Goal: Complete application form

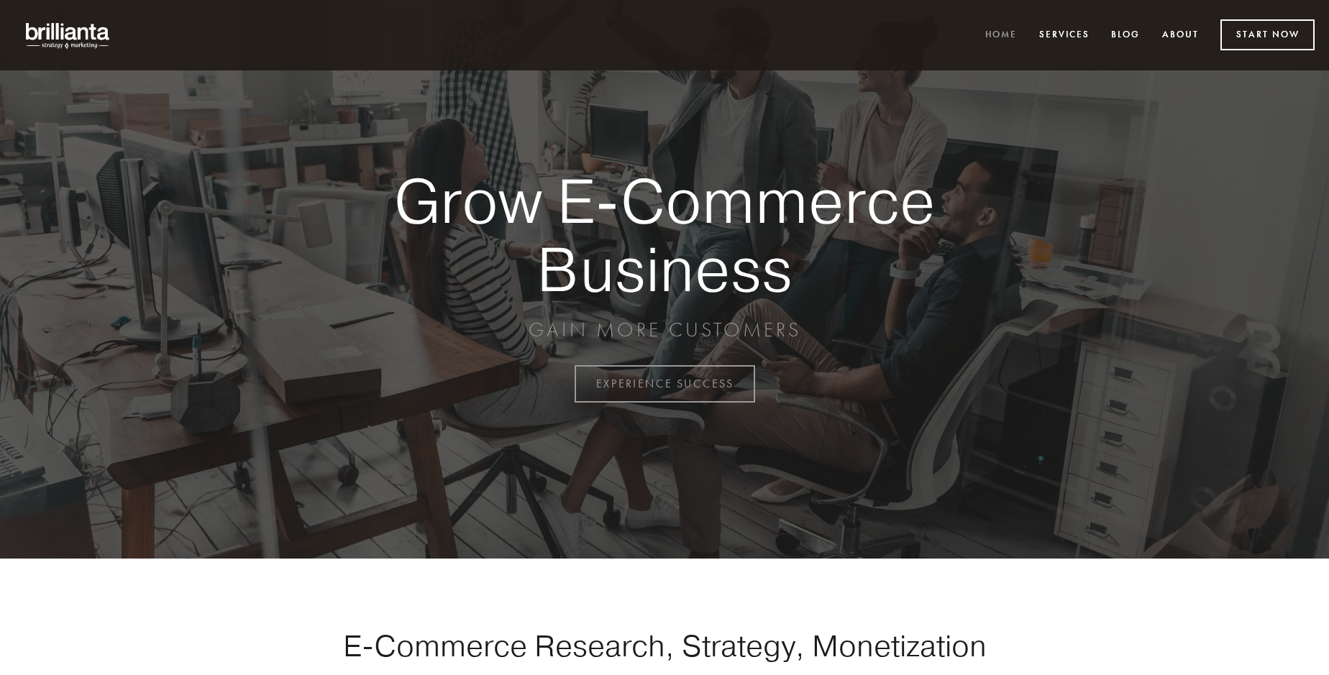
scroll to position [3770, 0]
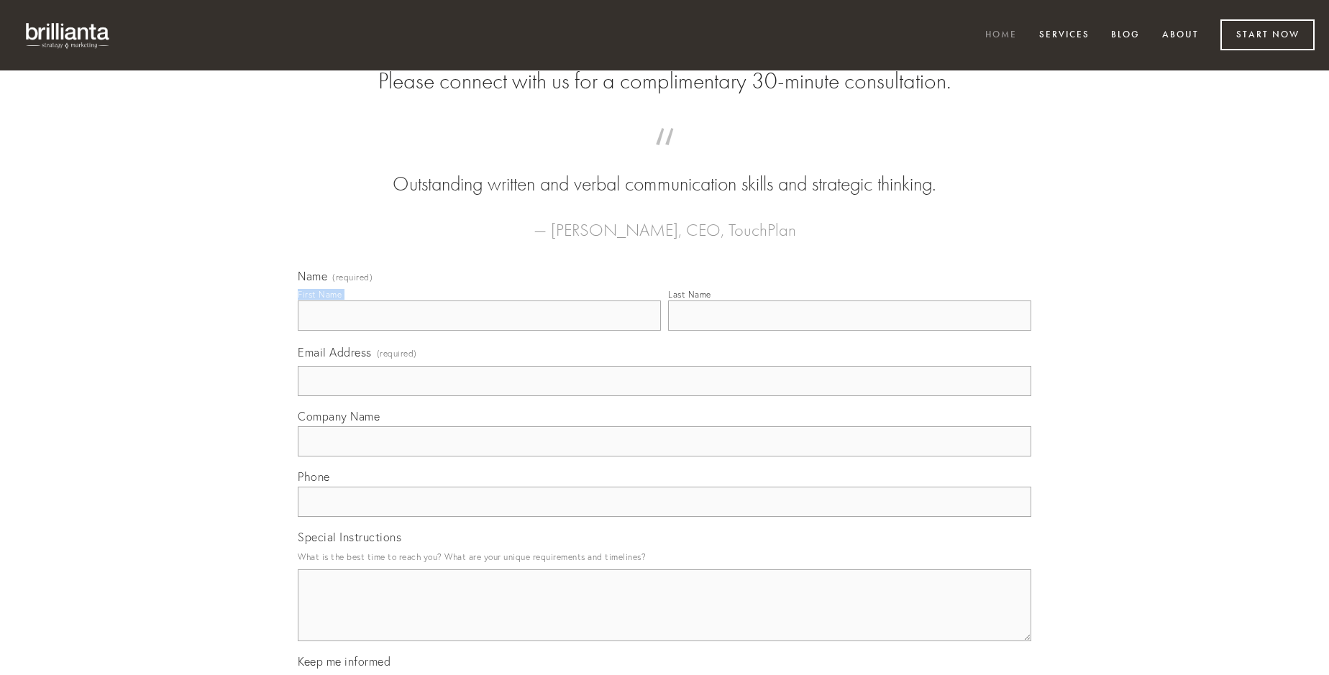
type input "[PERSON_NAME]"
click at [849, 331] on input "Last Name" at bounding box center [849, 316] width 363 height 30
type input "[PERSON_NAME]"
click at [664, 396] on input "Email Address (required)" at bounding box center [665, 381] width 734 height 30
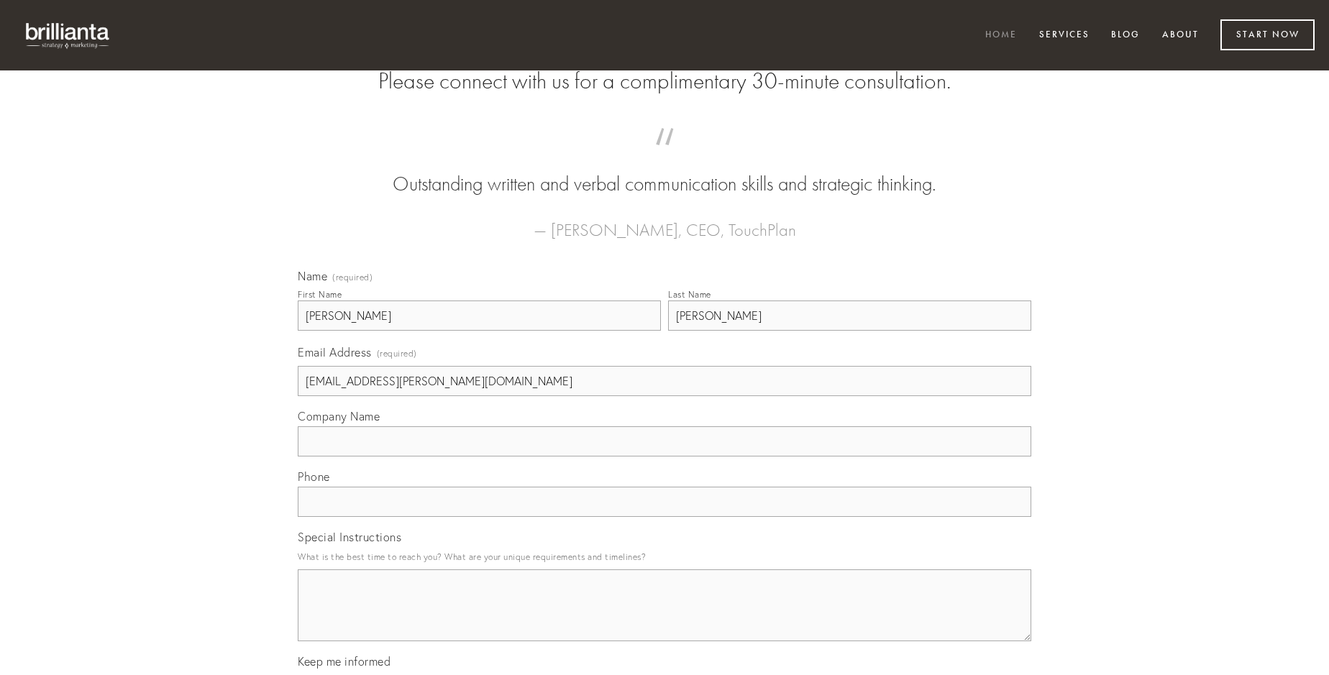
type input "[EMAIL_ADDRESS][PERSON_NAME][DOMAIN_NAME]"
click at [664, 457] on input "Company Name" at bounding box center [665, 441] width 734 height 30
type input "quisquam"
click at [664, 517] on input "text" at bounding box center [665, 502] width 734 height 30
click at [664, 618] on textarea "Special Instructions" at bounding box center [665, 606] width 734 height 72
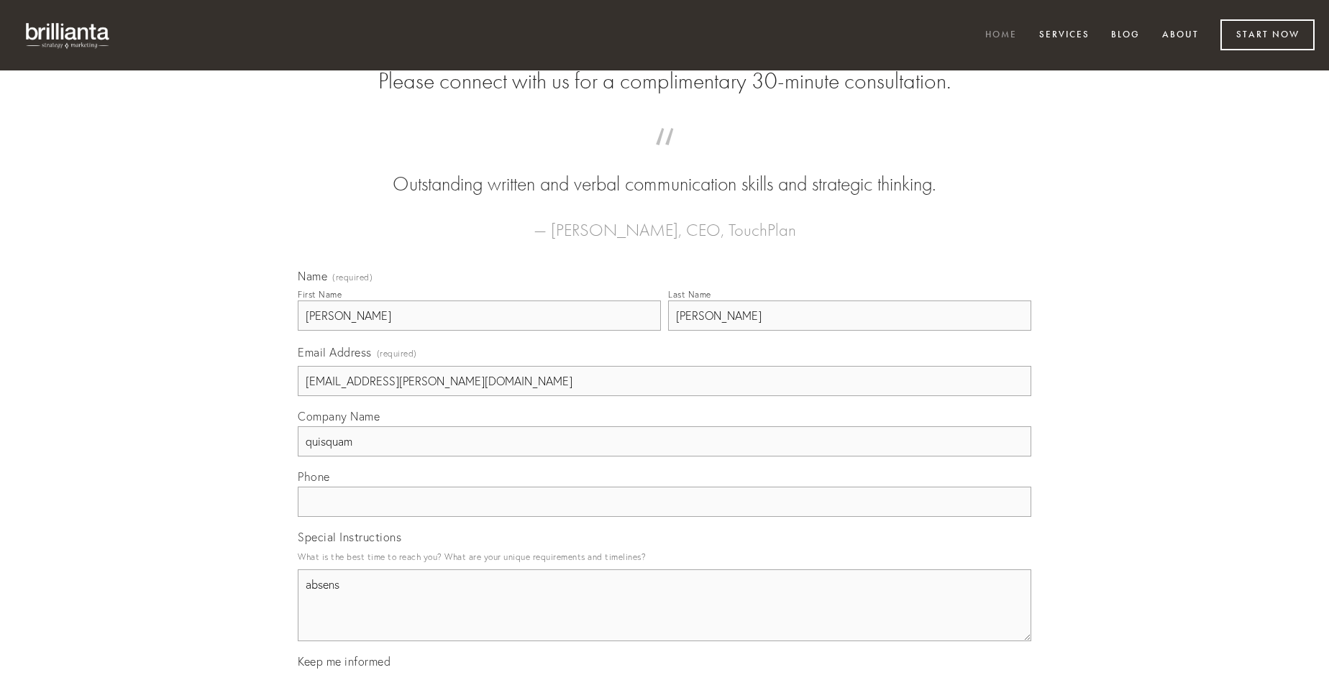
type textarea "absens"
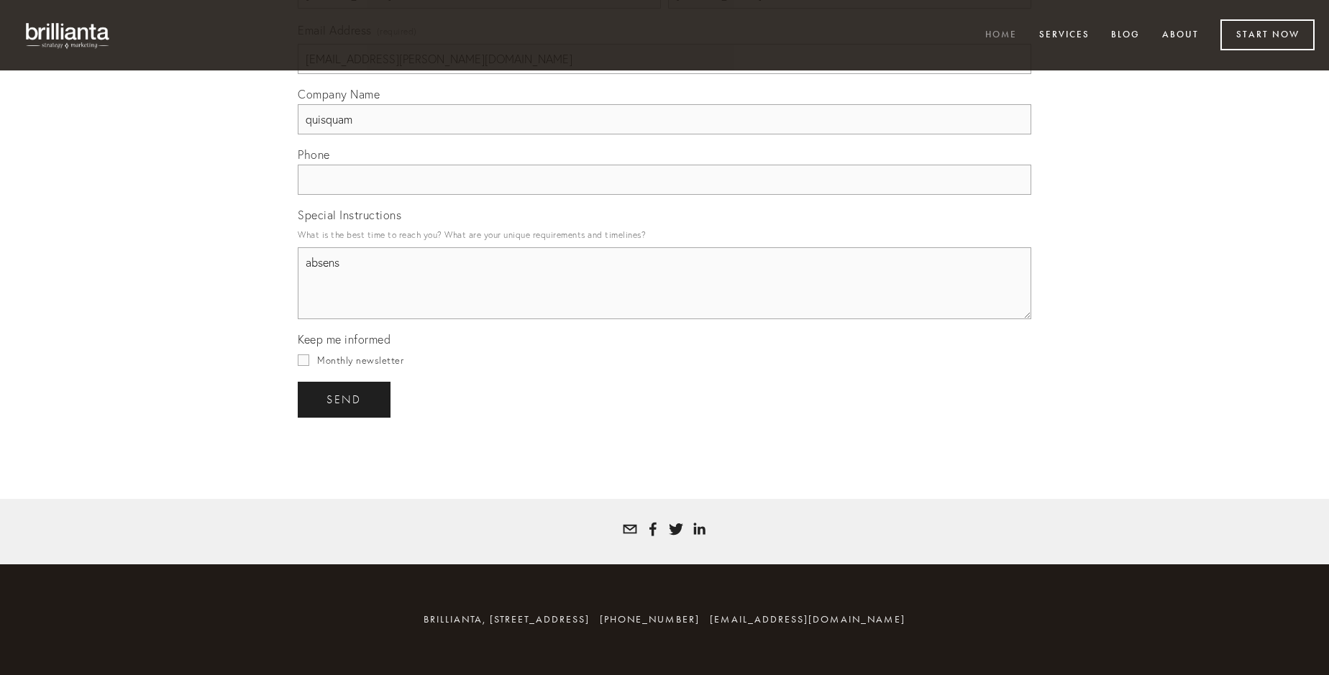
click at [345, 399] on span "send" at bounding box center [343, 399] width 35 height 13
